Goal: Use online tool/utility: Utilize a website feature to perform a specific function

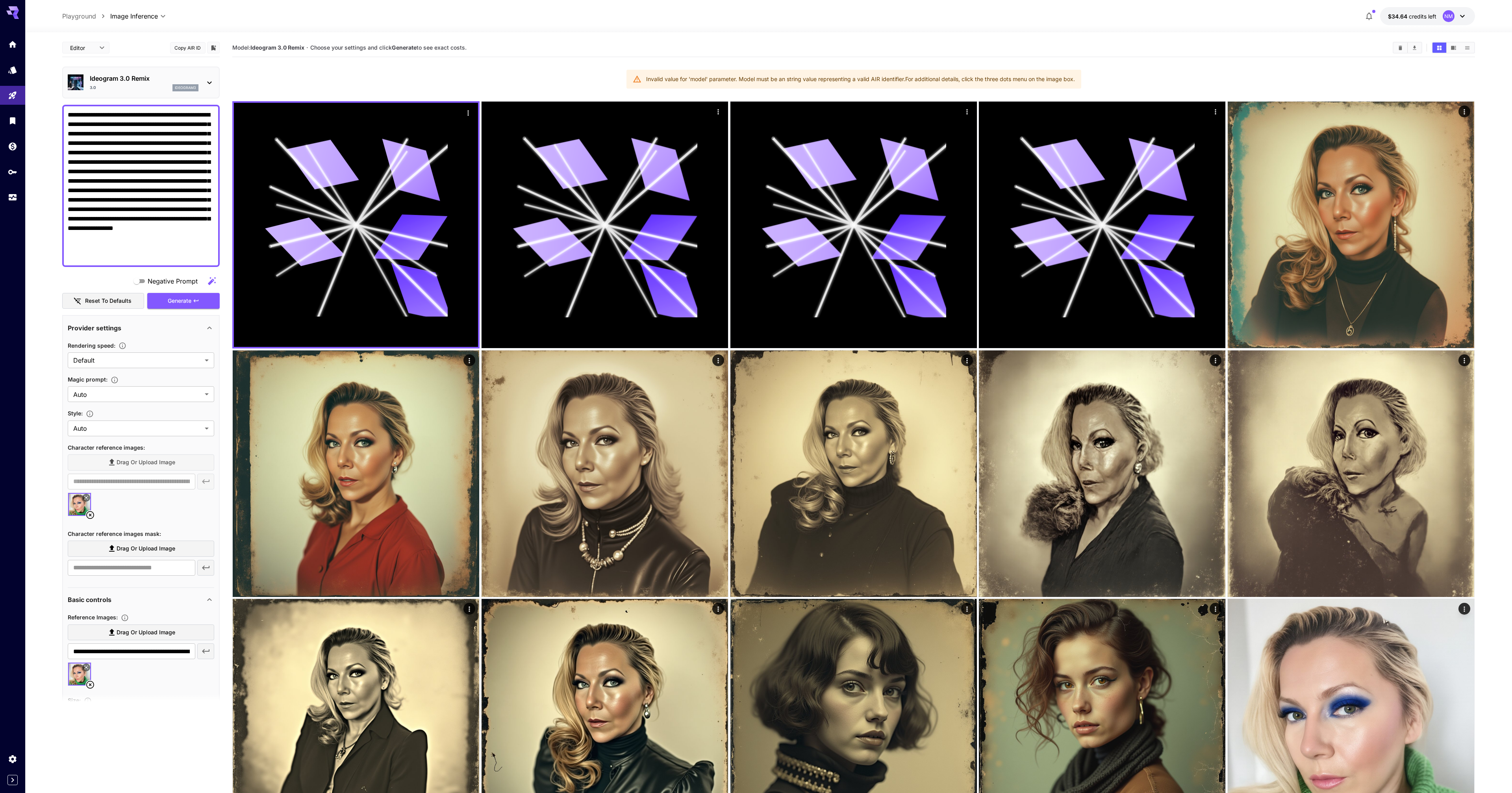
click at [113, 71] on div "Ideogram 3.0 Remix 3.0 ideogram3" at bounding box center [141, 83] width 146 height 24
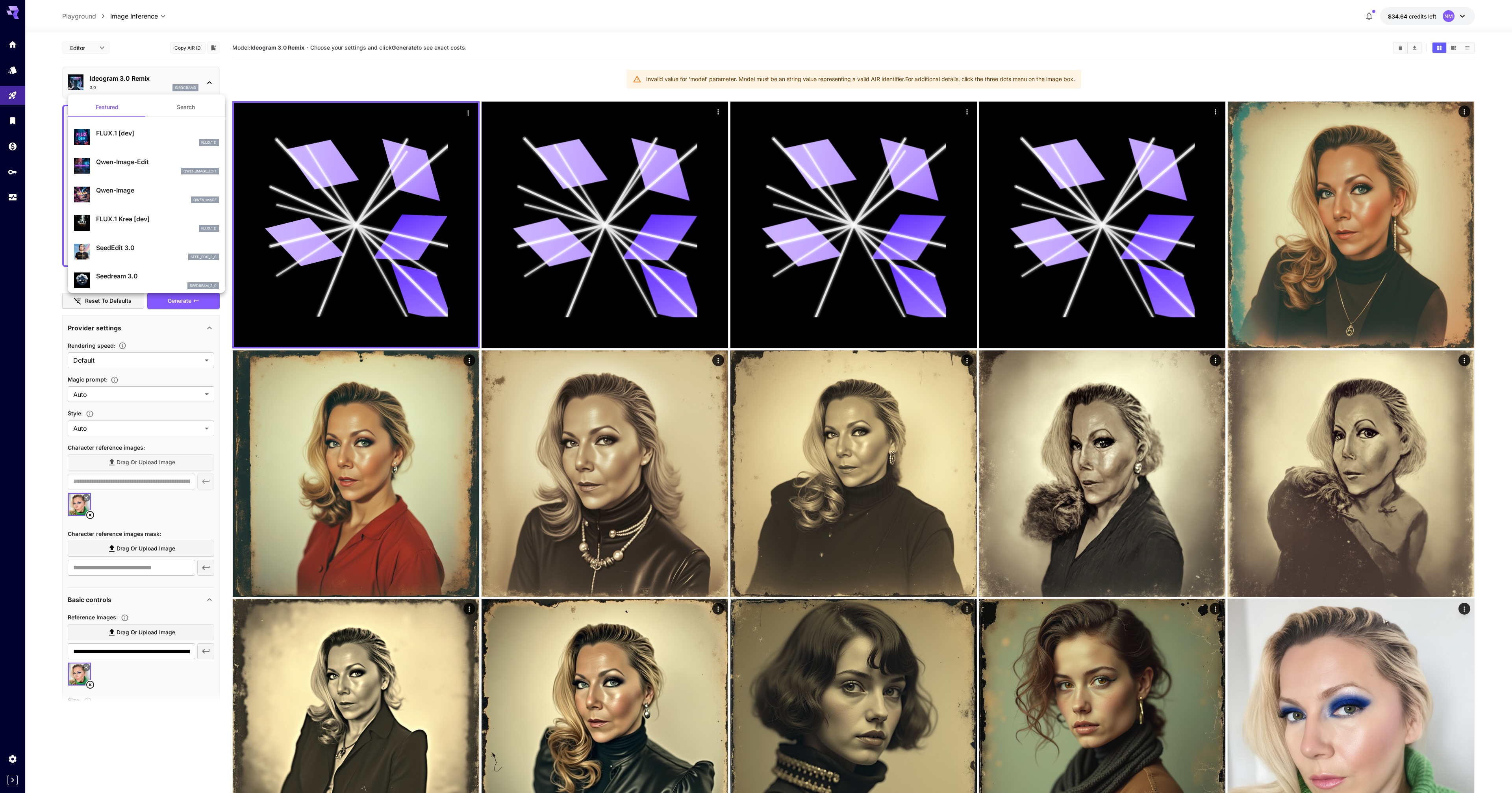
click at [136, 20] on div at bounding box center [756, 396] width 1512 height 793
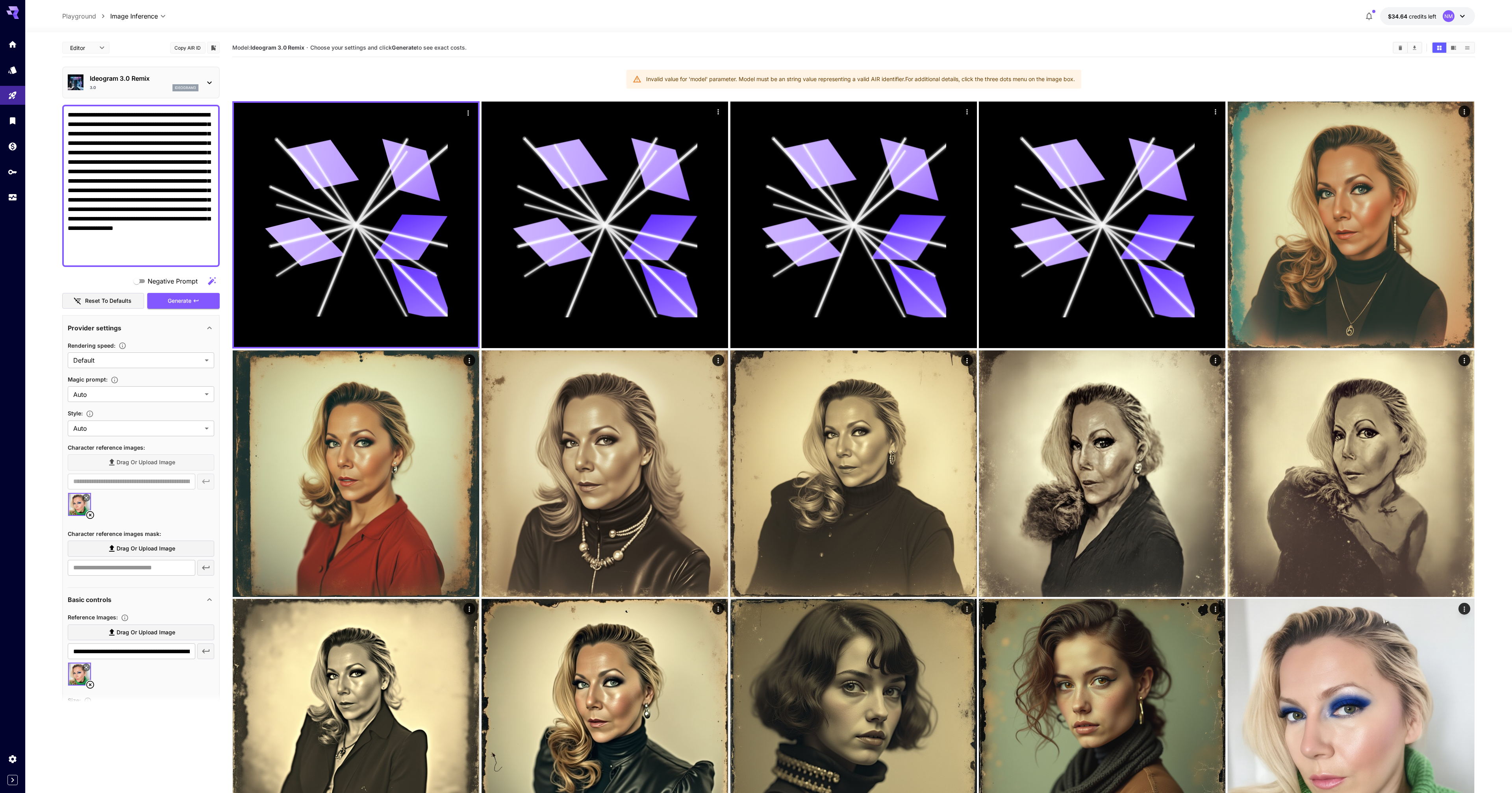
click at [139, 46] on span "Video Inference" at bounding box center [140, 44] width 68 height 10
type input "**********"
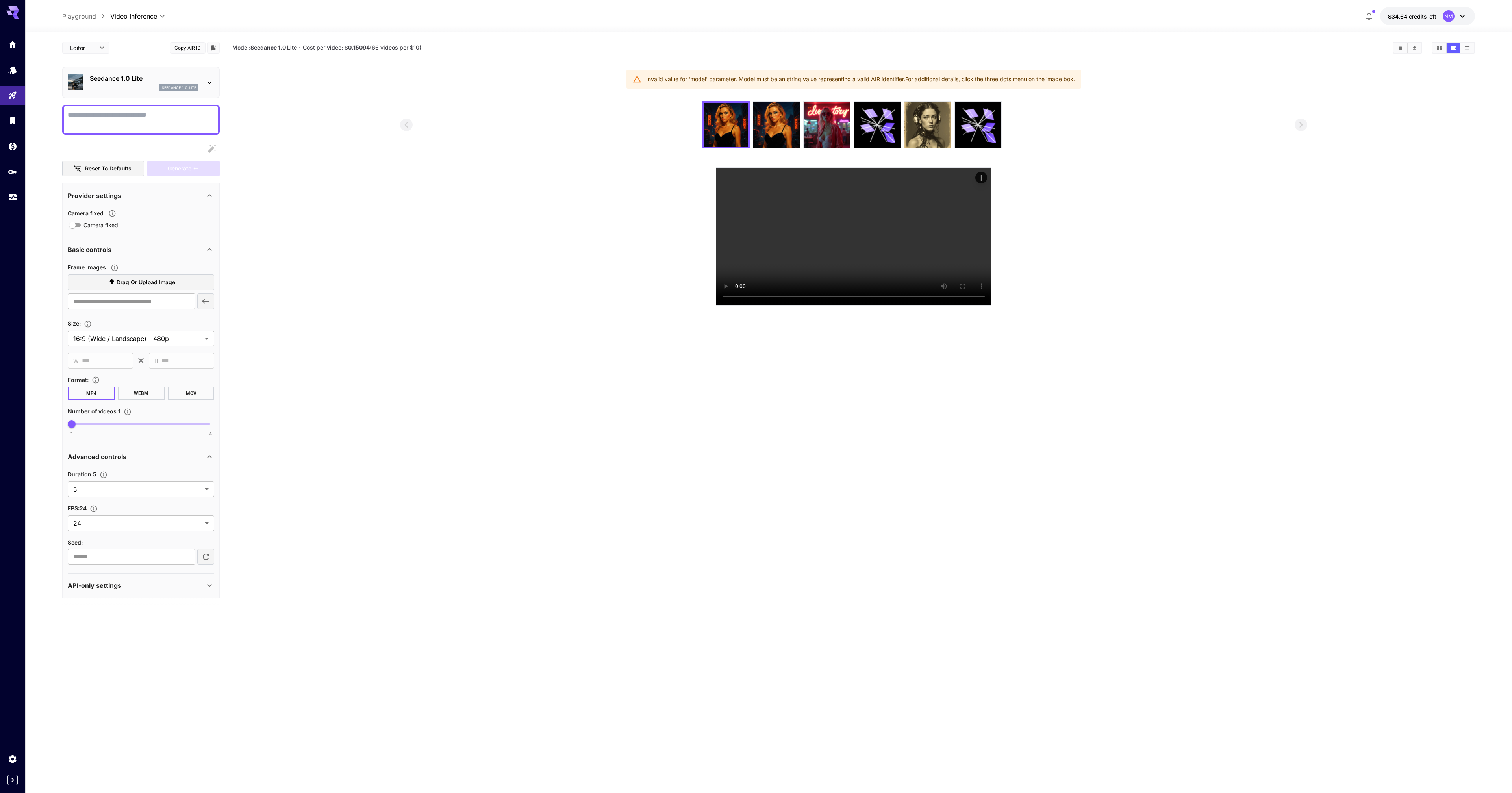
click at [430, 295] on section at bounding box center [854, 203] width 908 height 205
click at [835, 130] on img at bounding box center [827, 125] width 46 height 46
click at [979, 179] on icon "Actions" at bounding box center [981, 178] width 8 height 8
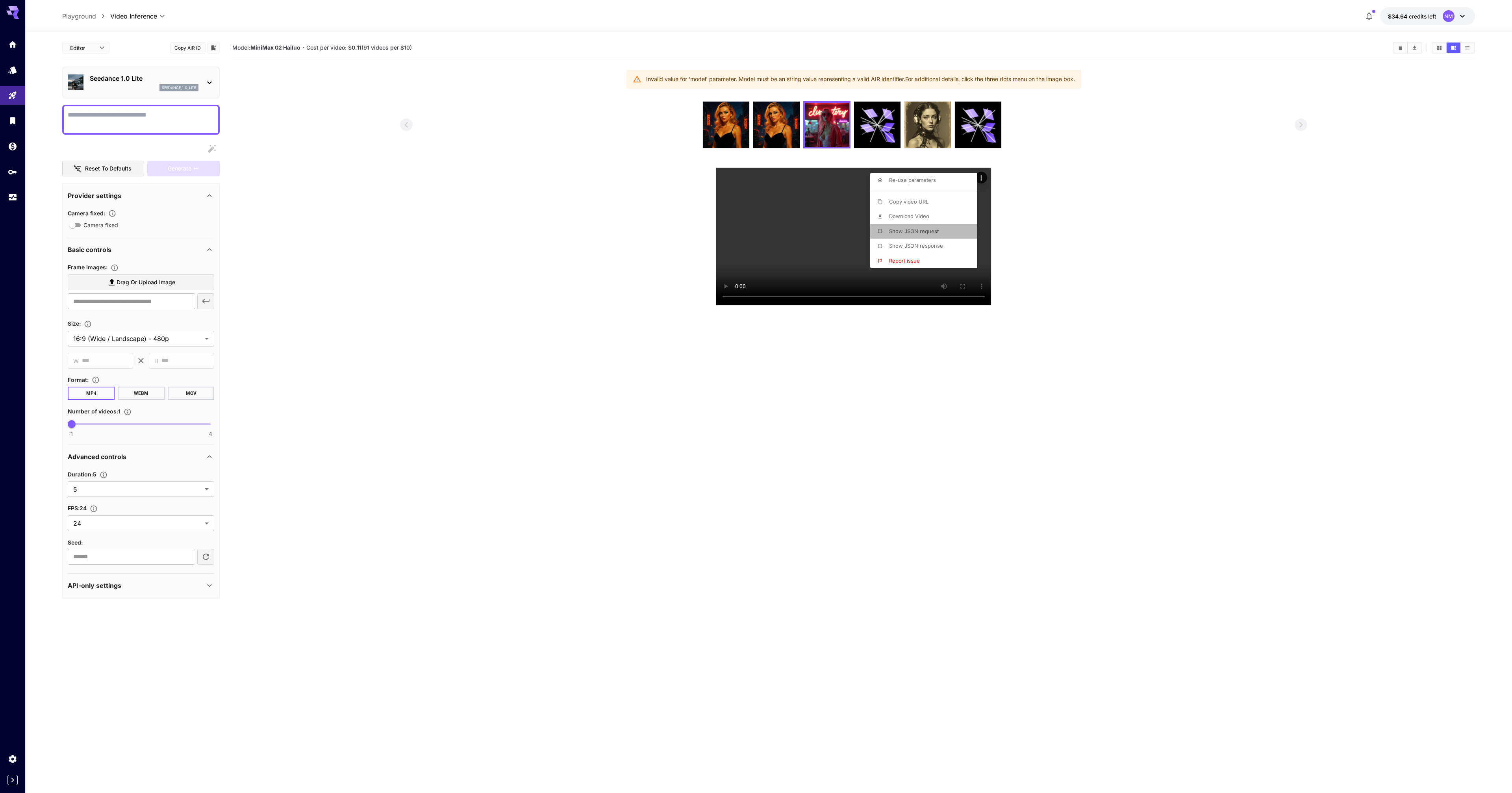
click at [932, 227] on p "Show JSON request" at bounding box center [914, 231] width 50 height 8
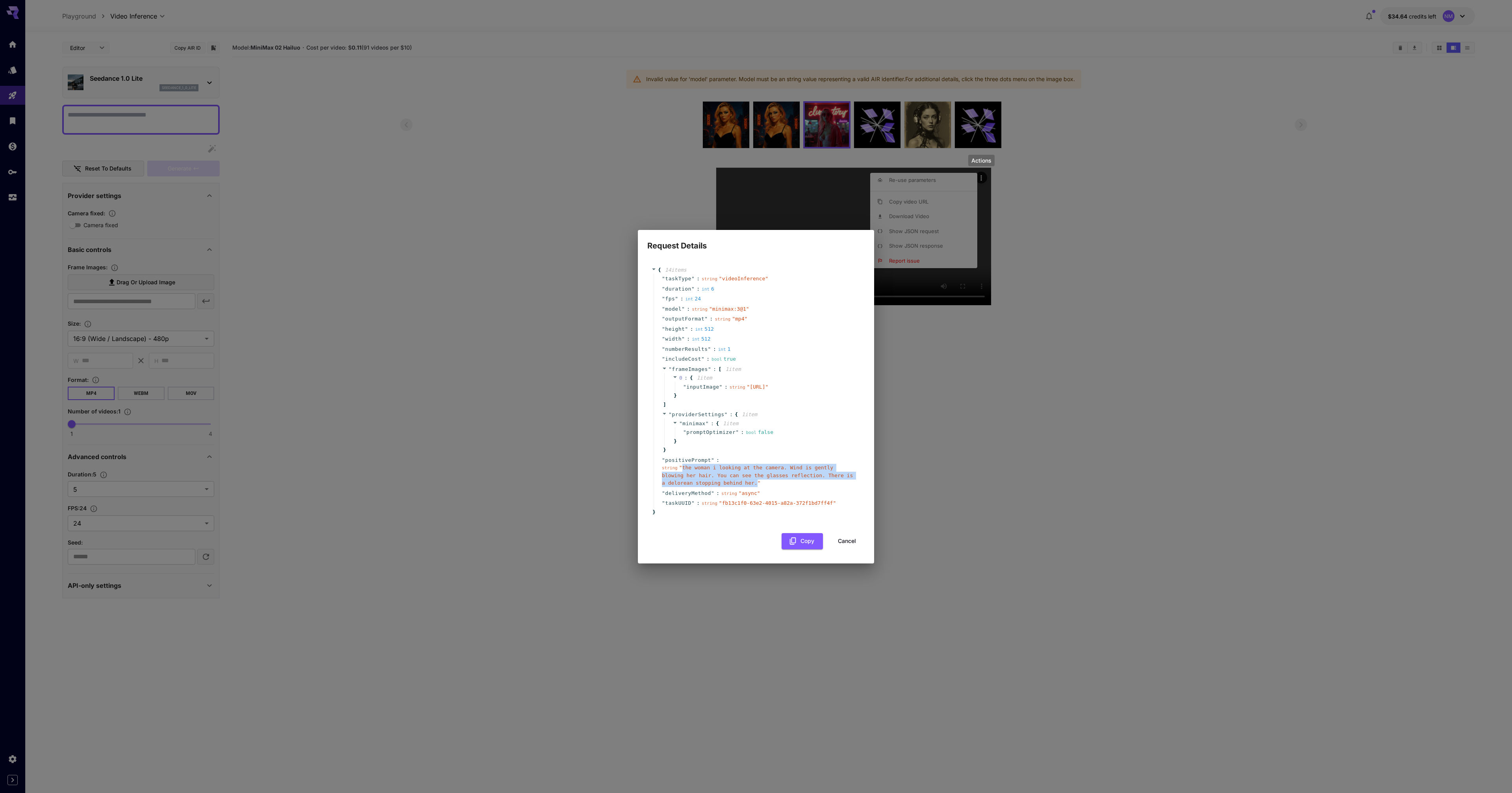
drag, startPoint x: 683, startPoint y: 476, endPoint x: 756, endPoint y: 491, distance: 74.5
click at [756, 486] on span "" the woman i looking at the camera. Wind is gently blowing her hair. You can s…" at bounding box center [758, 475] width 191 height 21
copy span "the woman i looking at the camera. Wind is gently blowing her hair. You can see…"
click at [714, 471] on div "string " the woman i looking at the camera. Wind is gently blowing her hair. Yo…" at bounding box center [759, 475] width 194 height 24
drag, startPoint x: 659, startPoint y: 468, endPoint x: 843, endPoint y: 512, distance: 189.2
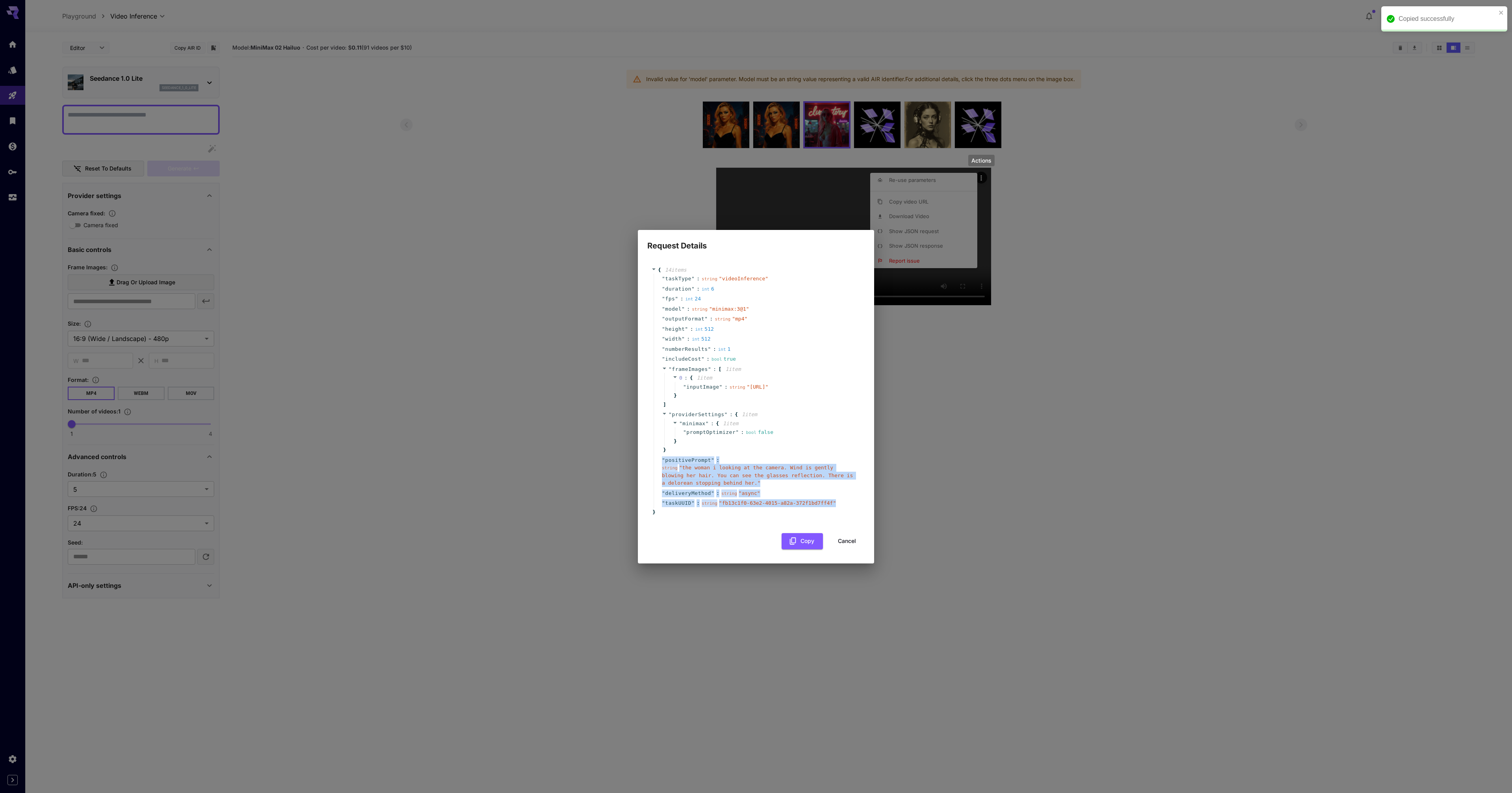
click at [843, 508] on div "" taskType " : string " videoInference " " duration " : int 6 " fps " : int 24 …" at bounding box center [758, 391] width 207 height 234
copy div "" positivePrompt " : string " the woman i looking at the camera. Wind is gently…"
click at [847, 546] on button "Cancel" at bounding box center [847, 541] width 36 height 16
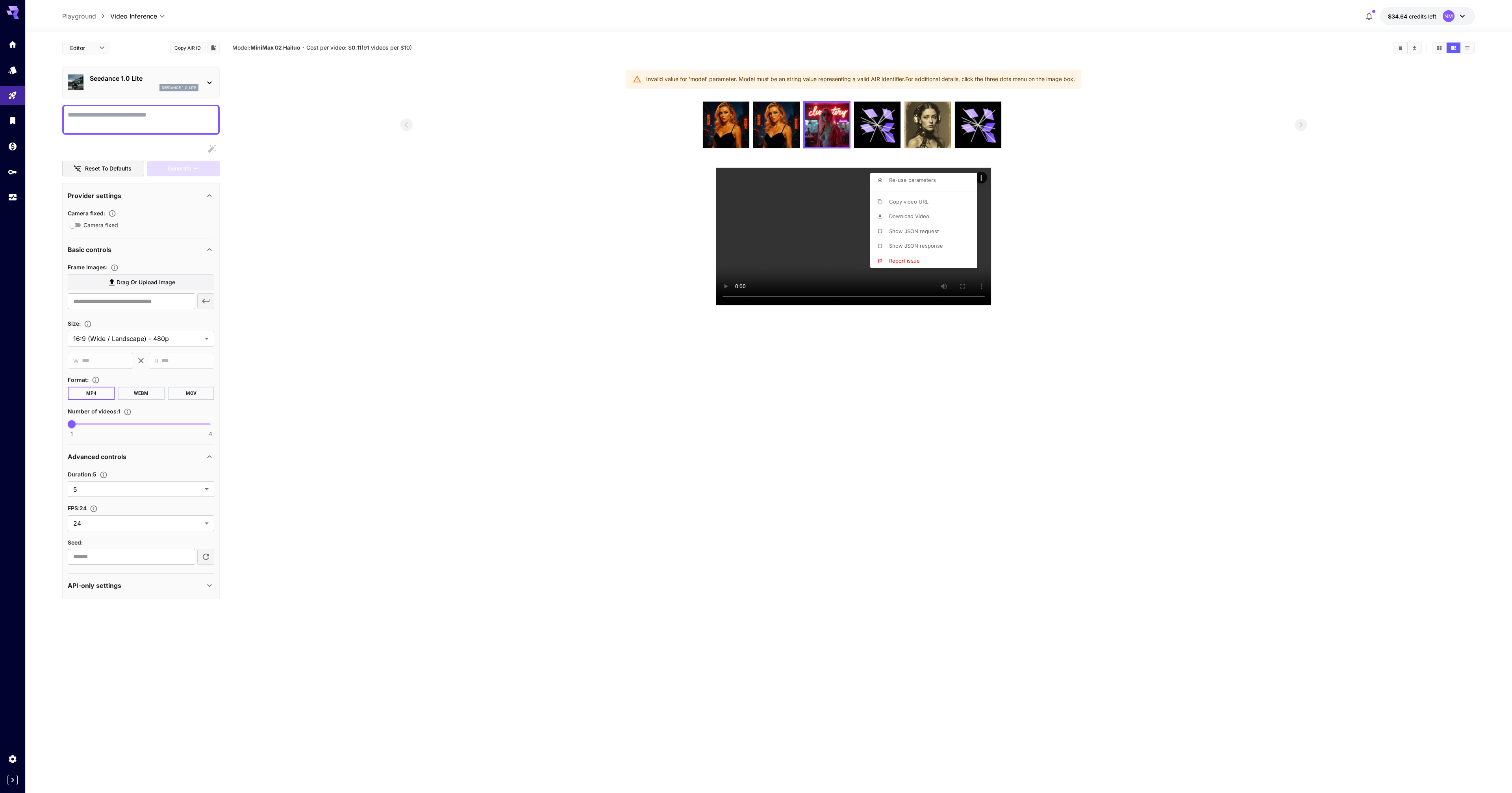
click at [1066, 276] on div at bounding box center [756, 396] width 1512 height 793
click at [545, 300] on section at bounding box center [854, 203] width 908 height 205
click at [1117, 272] on section at bounding box center [854, 203] width 908 height 205
click at [316, 618] on section "Model: MiniMax 02 Hailuo · Cost per video: $ 0.11 (91 videos per $10) Invalid v…" at bounding box center [854, 435] width 1243 height 793
